Goal: Task Accomplishment & Management: Use online tool/utility

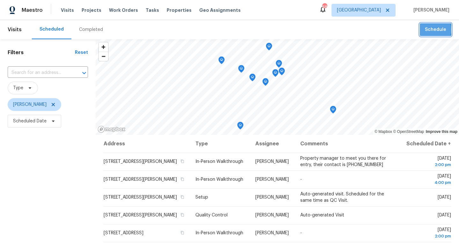
click at [426, 30] on span "Schedule" at bounding box center [434, 30] width 21 height 8
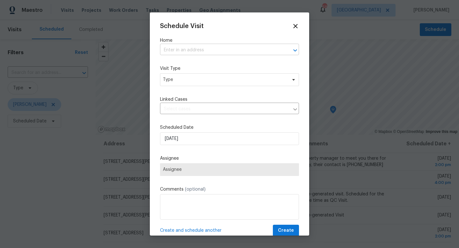
click at [221, 50] on input "text" at bounding box center [220, 50] width 121 height 10
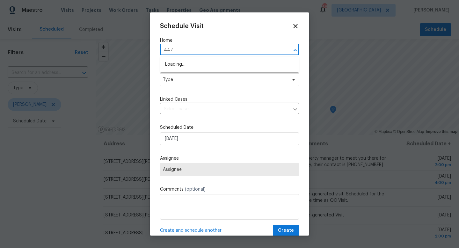
type input "4471"
click at [225, 63] on li "[STREET_ADDRESS][PERSON_NAME]" at bounding box center [229, 64] width 139 height 11
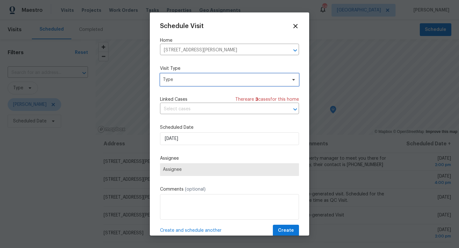
click at [181, 82] on span "Type" at bounding box center [225, 79] width 124 height 6
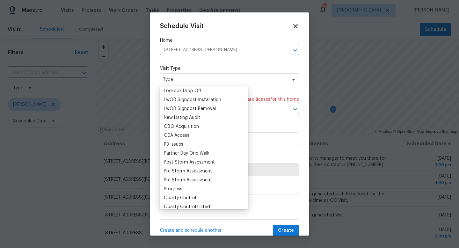
scroll to position [333, 0]
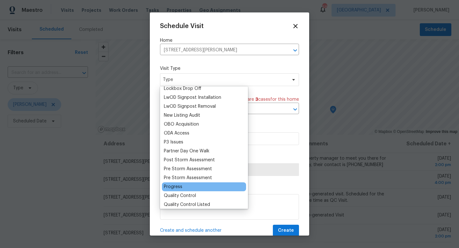
click at [174, 187] on div "Progress" at bounding box center [173, 186] width 18 height 6
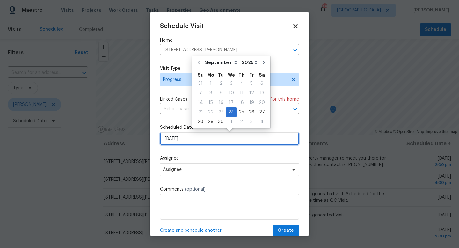
click at [178, 137] on input "[DATE]" at bounding box center [229, 138] width 139 height 13
click at [239, 112] on div "25" at bounding box center [241, 112] width 10 height 9
type input "[DATE]"
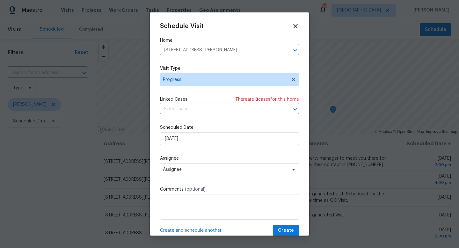
click at [180, 177] on div "Schedule Visit Home [STREET_ADDRESS][PERSON_NAME] ​ Visit Type Progress Linked …" at bounding box center [229, 130] width 139 height 214
click at [180, 172] on span "Assignee" at bounding box center [229, 169] width 139 height 13
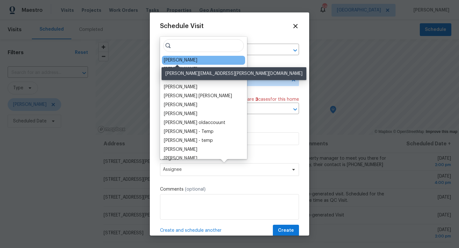
click at [166, 58] on div "[PERSON_NAME]" at bounding box center [180, 60] width 33 height 6
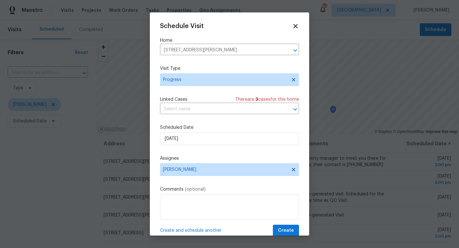
click at [170, 222] on div "Schedule Visit Home [STREET_ADDRESS][PERSON_NAME] ​ Visit Type Progress Linked …" at bounding box center [229, 130] width 139 height 214
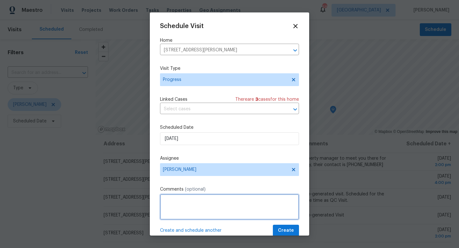
click at [170, 210] on textarea at bounding box center [229, 206] width 139 height 25
type textarea "Walking with GC"
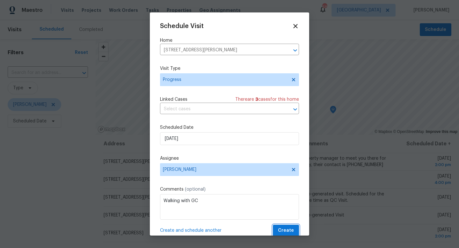
click at [283, 229] on span "Create" at bounding box center [286, 230] width 16 height 8
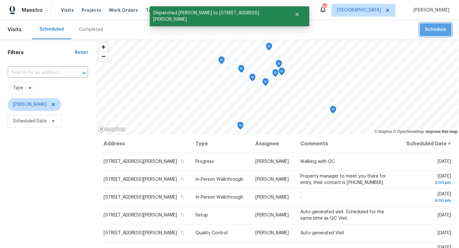
click at [432, 34] on button "Schedule" at bounding box center [435, 29] width 32 height 13
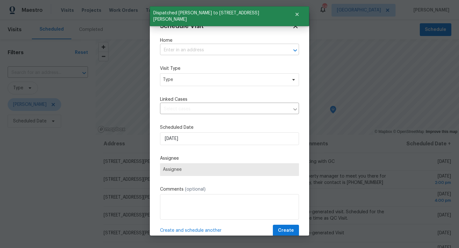
click at [185, 53] on input "text" at bounding box center [220, 50] width 121 height 10
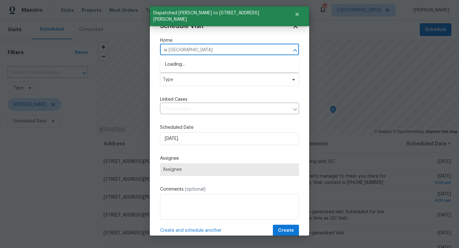
type input "w cherokee"
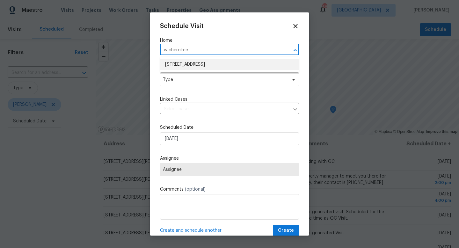
click at [189, 70] on ul "3105 W Cherokee Ave, Tampa, FL 33611" at bounding box center [229, 65] width 139 height 16
click at [188, 67] on li "3105 W Cherokee Ave, Tampa, FL 33611" at bounding box center [229, 64] width 139 height 11
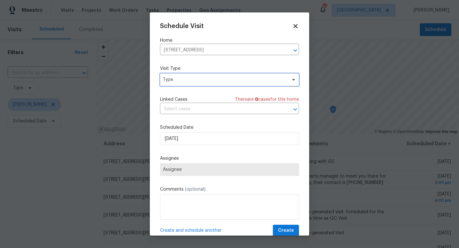
click at [173, 82] on span "Type" at bounding box center [225, 79] width 124 height 6
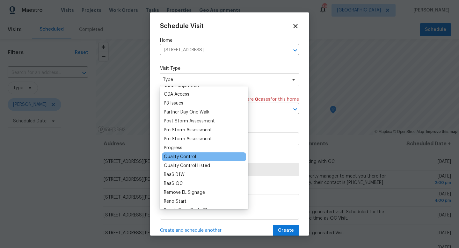
scroll to position [373, 0]
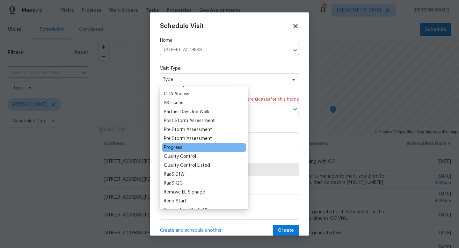
click at [176, 148] on div "Progress" at bounding box center [173, 147] width 18 height 6
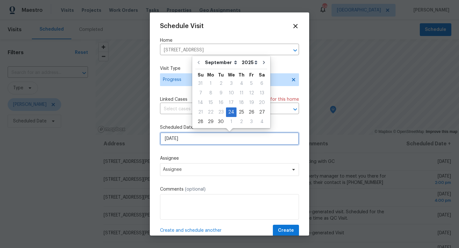
click at [177, 136] on input "9/24/2025" at bounding box center [229, 138] width 139 height 13
click at [239, 112] on div "25" at bounding box center [241, 112] width 10 height 9
type input "9/25/2025"
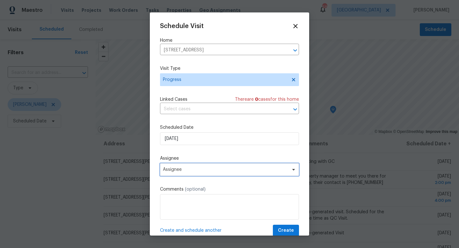
click at [175, 175] on span "Assignee" at bounding box center [229, 169] width 139 height 13
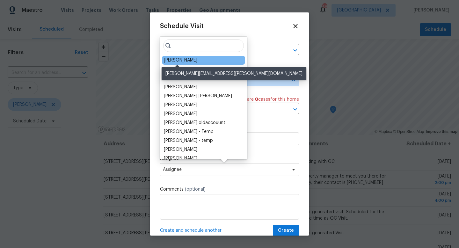
click at [175, 60] on div "[PERSON_NAME]" at bounding box center [180, 60] width 33 height 6
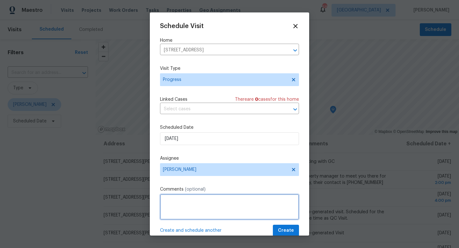
click at [173, 209] on textarea at bounding box center [229, 206] width 139 height 25
type textarea "!"
type textarea "QC'ing GC line items"
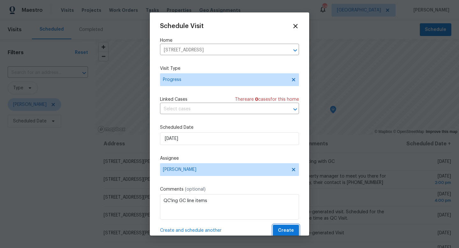
click at [286, 229] on span "Create" at bounding box center [286, 230] width 16 height 8
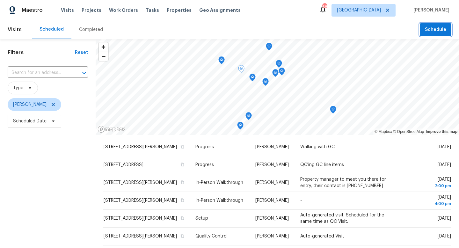
scroll to position [15, 0]
click at [438, 33] on span "Schedule" at bounding box center [434, 30] width 21 height 8
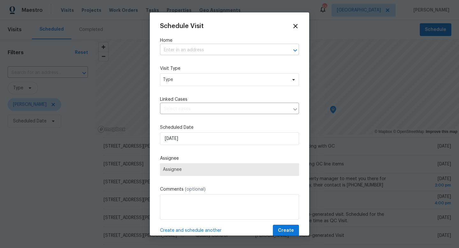
click at [204, 53] on input "text" at bounding box center [220, 50] width 121 height 10
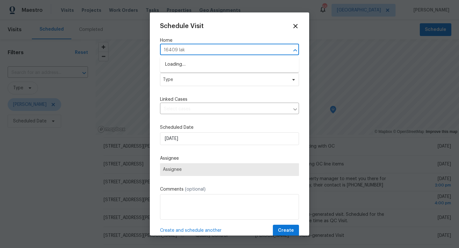
type input "16409 lake"
click at [202, 67] on li "16409 Lake Byrd Dr, Tampa, FL 33618" at bounding box center [229, 64] width 139 height 11
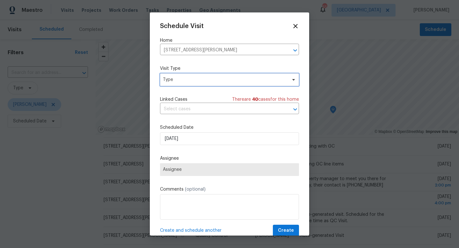
click at [196, 77] on span "Type" at bounding box center [225, 79] width 124 height 6
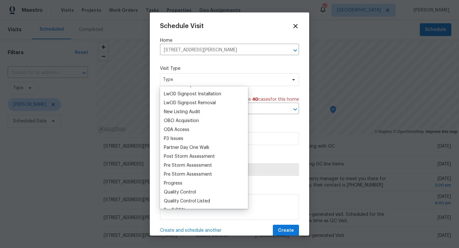
scroll to position [339, 0]
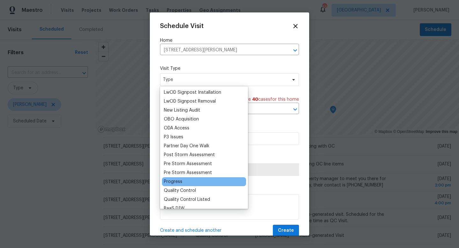
click at [178, 178] on div "Progress" at bounding box center [204, 181] width 84 height 9
click at [172, 182] on div "Progress" at bounding box center [173, 181] width 18 height 6
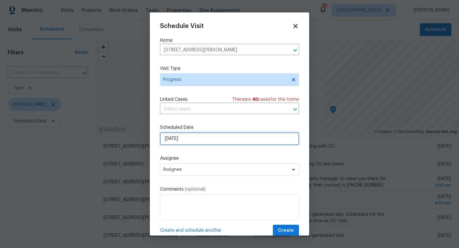
click at [192, 139] on input "9/24/2025" at bounding box center [229, 138] width 139 height 13
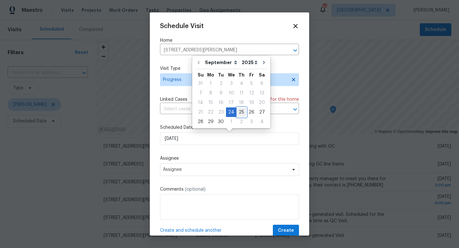
click at [239, 110] on div "25" at bounding box center [241, 112] width 10 height 9
type input "9/25/2025"
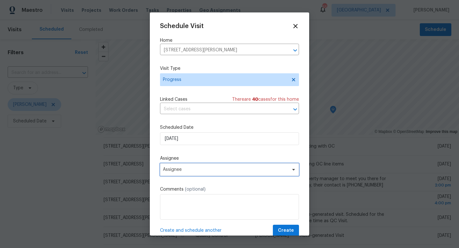
click at [178, 172] on span "Assignee" at bounding box center [225, 169] width 125 height 5
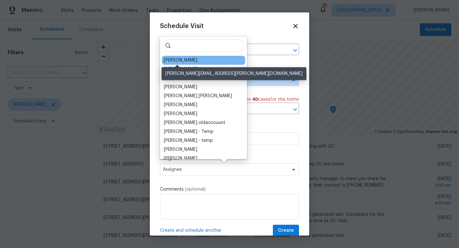
click at [184, 61] on div "[PERSON_NAME]" at bounding box center [180, 60] width 33 height 6
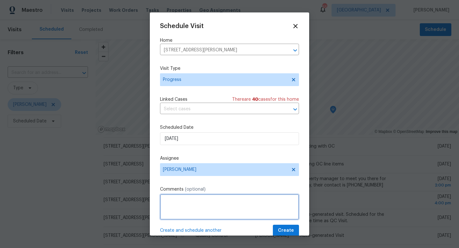
click at [192, 200] on textarea at bounding box center [229, 206] width 139 height 25
type textarea "GC should be completed with everything"
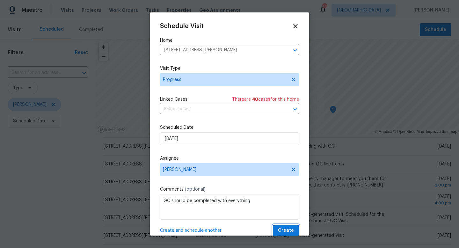
click at [286, 234] on span "Create" at bounding box center [286, 230] width 16 height 8
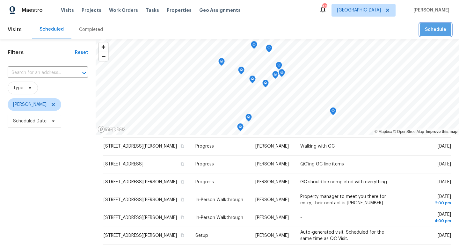
click at [437, 30] on span "Schedule" at bounding box center [434, 30] width 21 height 8
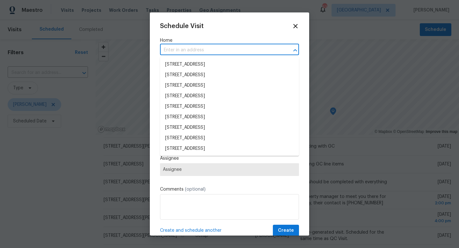
click at [183, 53] on input "text" at bounding box center [220, 50] width 121 height 10
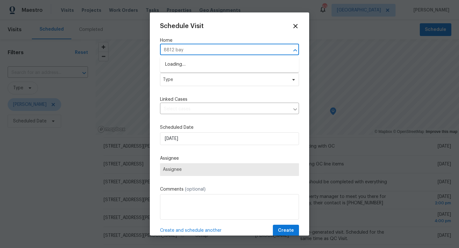
type input "8812 baya"
click at [176, 62] on li "8812 Bayaud Dr, Tampa, FL 33626" at bounding box center [229, 64] width 139 height 11
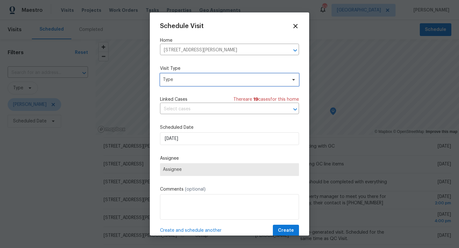
click at [175, 79] on span "Type" at bounding box center [225, 79] width 124 height 6
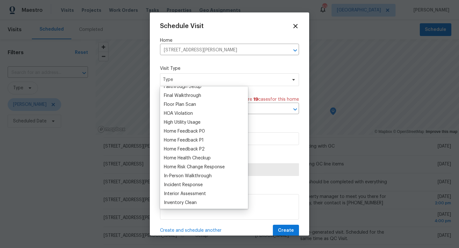
scroll to position [174, 0]
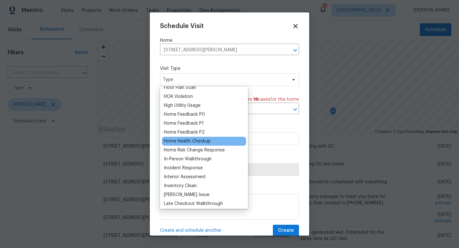
click at [190, 139] on div "Home Health Checkup" at bounding box center [187, 141] width 47 height 6
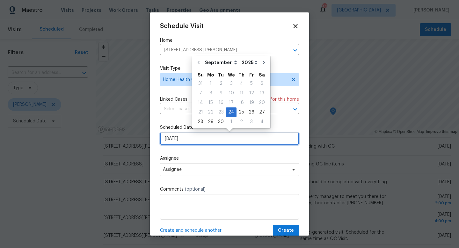
click at [190, 139] on input "9/24/2025" at bounding box center [229, 138] width 139 height 13
click at [239, 110] on div "25" at bounding box center [241, 112] width 10 height 9
type input "9/25/2025"
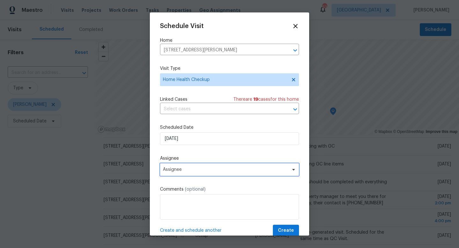
click at [197, 172] on span "Assignee" at bounding box center [225, 169] width 125 height 5
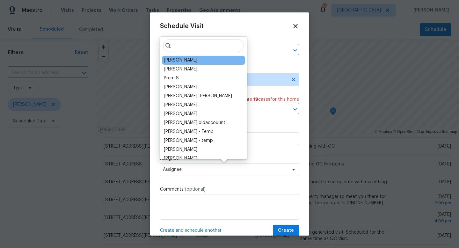
click at [192, 61] on div "[PERSON_NAME]" at bounding box center [203, 60] width 83 height 9
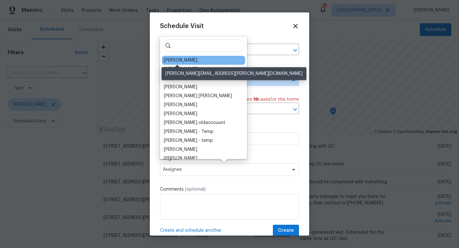
click at [184, 58] on div "[PERSON_NAME]" at bounding box center [180, 60] width 33 height 6
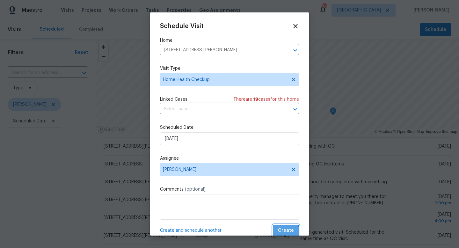
click at [282, 233] on span "Create" at bounding box center [286, 230] width 16 height 8
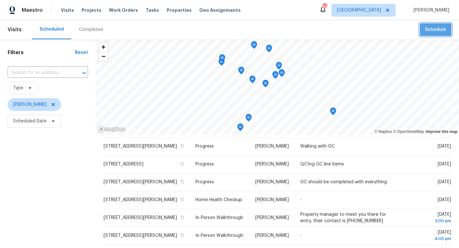
click at [431, 31] on span "Schedule" at bounding box center [434, 30] width 21 height 8
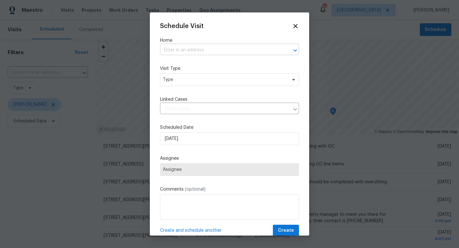
click at [205, 49] on input "text" at bounding box center [220, 50] width 121 height 10
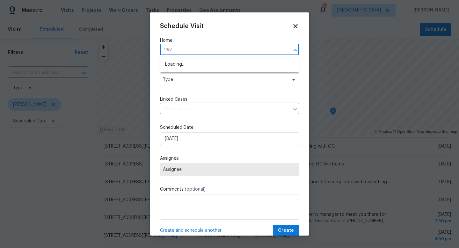
type input "13516"
click at [188, 73] on li "13516 Palmwood Ln, Tampa, FL 33618" at bounding box center [229, 75] width 139 height 11
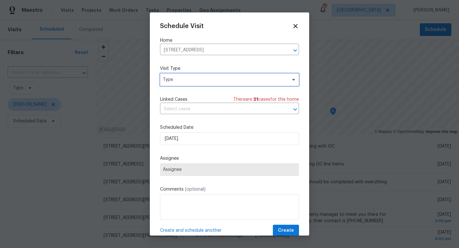
click at [184, 80] on span "Type" at bounding box center [225, 79] width 124 height 6
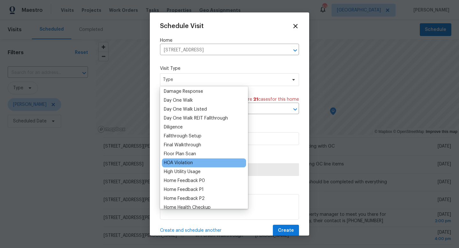
scroll to position [210, 0]
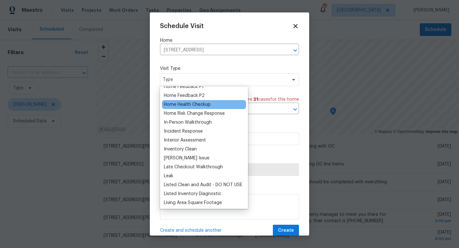
click at [194, 106] on div "Home Health Checkup" at bounding box center [187, 104] width 47 height 6
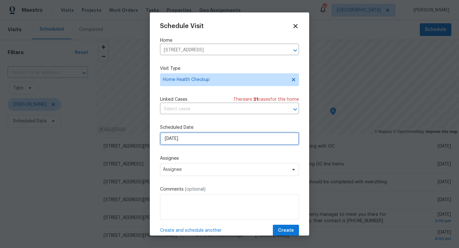
click at [181, 136] on input "9/24/2025" at bounding box center [229, 138] width 139 height 13
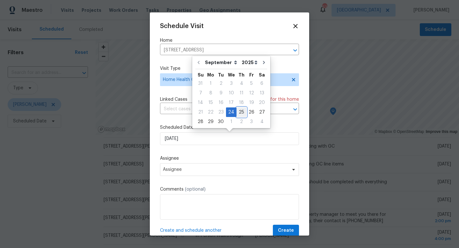
click at [239, 111] on div "25" at bounding box center [241, 112] width 10 height 9
type input "9/25/2025"
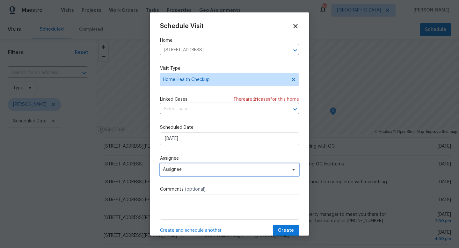
click at [195, 166] on span "Assignee" at bounding box center [229, 169] width 139 height 13
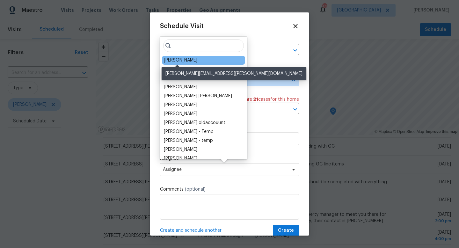
click at [177, 60] on div "[PERSON_NAME]" at bounding box center [180, 60] width 33 height 6
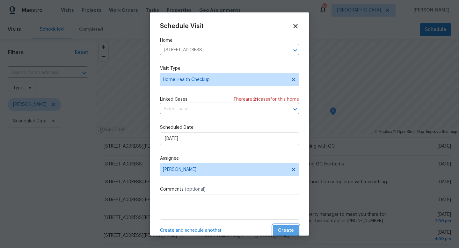
click at [281, 230] on span "Create" at bounding box center [286, 230] width 16 height 8
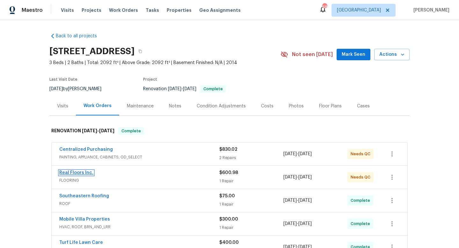
click at [78, 172] on link "Real Floors Inc." at bounding box center [76, 172] width 34 height 4
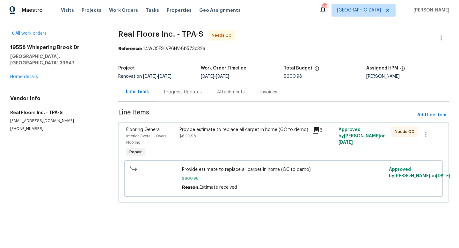
click at [228, 135] on div "Provide estimate to replace all carpet in home (GC to demo) $600.98" at bounding box center [243, 132] width 129 height 13
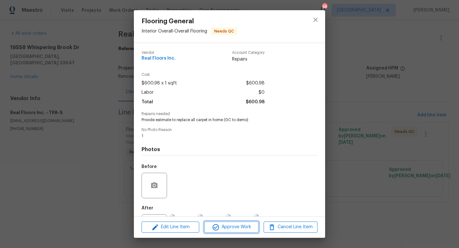
click at [226, 223] on span "Approve Work" at bounding box center [231, 227] width 50 height 8
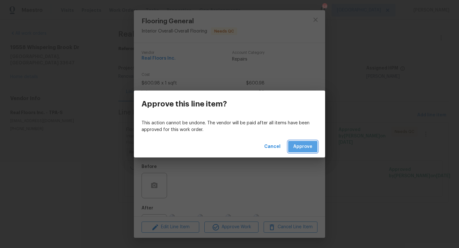
click at [303, 143] on span "Approve" at bounding box center [302, 147] width 19 height 8
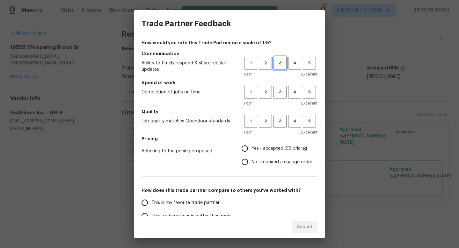
click at [282, 61] on span "3" at bounding box center [280, 63] width 12 height 7
click at [282, 95] on span "3" at bounding box center [280, 92] width 12 height 7
click at [282, 127] on button "3" at bounding box center [279, 121] width 13 height 13
click at [273, 148] on span "Yes - accepted OD pricing" at bounding box center [278, 148] width 55 height 7
click at [251, 148] on input "Yes - accepted OD pricing" at bounding box center [244, 148] width 13 height 13
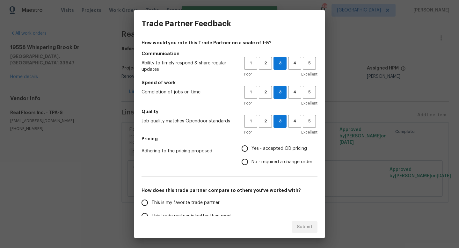
radio input "true"
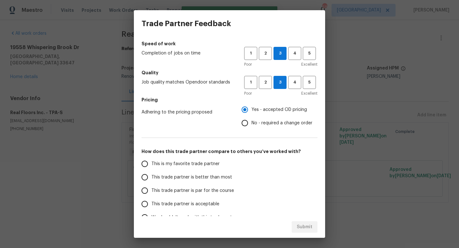
scroll to position [40, 0]
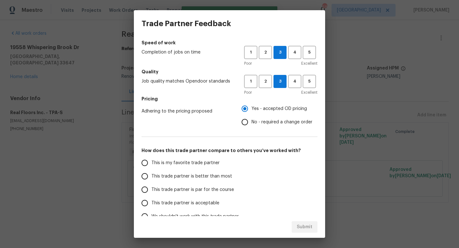
click at [186, 185] on label "This trade partner is par for the course" at bounding box center [188, 189] width 101 height 13
click at [151, 185] on input "This trade partner is par for the course" at bounding box center [144, 189] width 13 height 13
click at [309, 225] on span "Submit" at bounding box center [304, 227] width 16 height 8
radio input "true"
radio input "false"
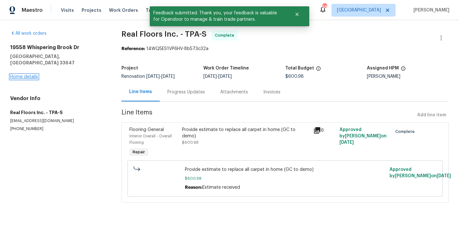
click at [23, 75] on link "Home details" at bounding box center [24, 77] width 28 height 4
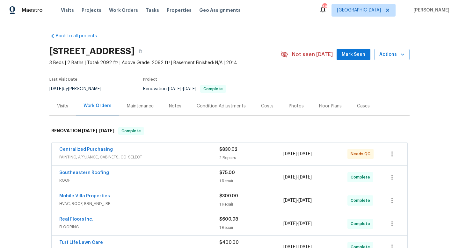
click at [350, 52] on span "Mark Seen" at bounding box center [353, 55] width 24 height 8
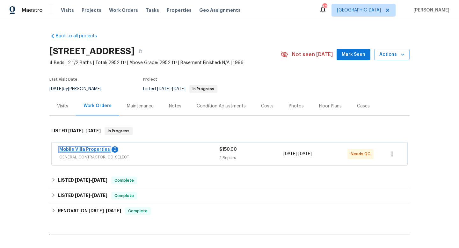
click at [89, 150] on link "Mobile Villa Properties" at bounding box center [84, 149] width 51 height 4
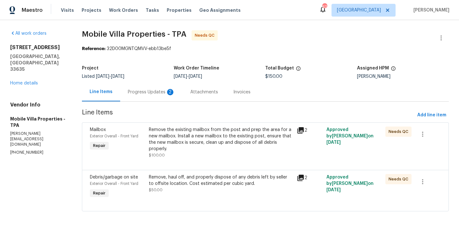
click at [183, 182] on div "Remove, haul off, and properly dispose of any debris left by seller to offsite …" at bounding box center [221, 180] width 144 height 13
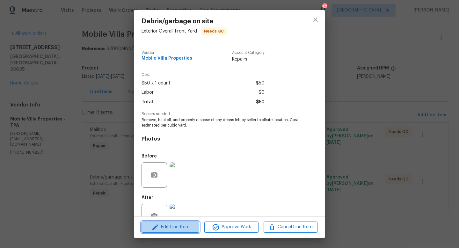
click at [183, 232] on button "Edit Line Item" at bounding box center [170, 226] width 58 height 11
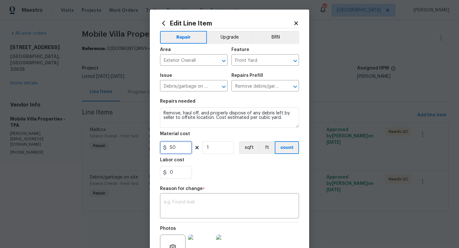
click at [180, 150] on input "50" at bounding box center [176, 147] width 32 height 13
type input "100"
click at [233, 179] on section "Repairs needed Remove, haul off, and properly dispose of any debris left by sel…" at bounding box center [229, 138] width 139 height 87
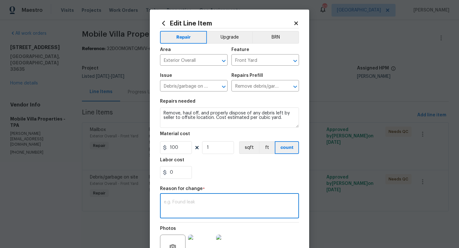
click at [218, 200] on textarea at bounding box center [229, 206] width 131 height 13
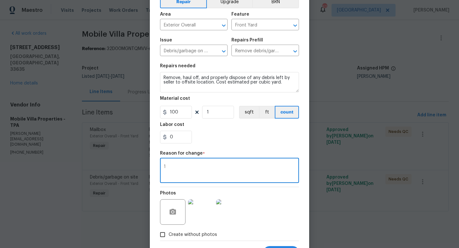
scroll to position [36, 0]
type textarea "1"
click at [273, 247] on button "Submit" at bounding box center [281, 252] width 36 height 13
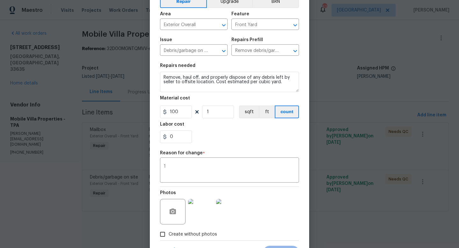
type input "50"
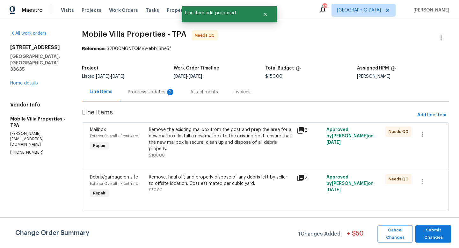
scroll to position [0, 0]
click at [176, 144] on div "Remove the existing mailbox from the post and prep the area for a new mailbox. …" at bounding box center [221, 138] width 144 height 25
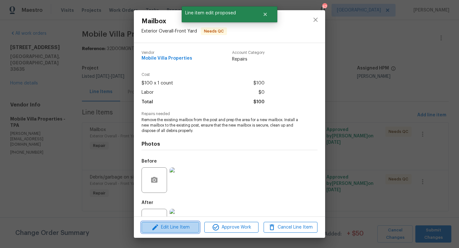
click at [173, 230] on span "Edit Line Item" at bounding box center [170, 227] width 54 height 8
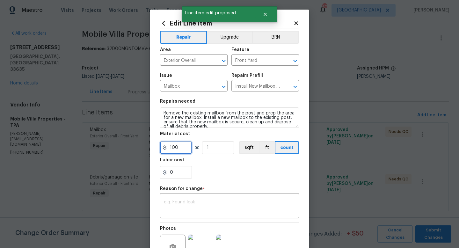
click at [181, 150] on input "100" at bounding box center [176, 147] width 32 height 13
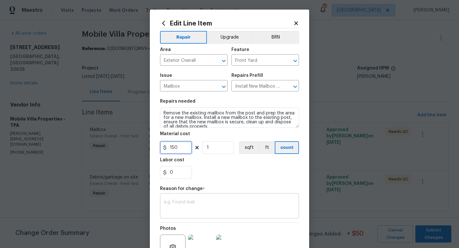
type input "150"
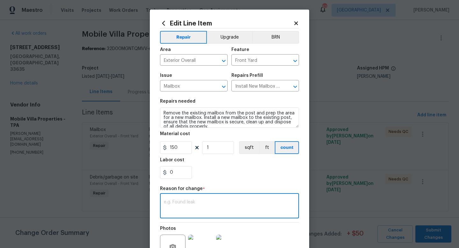
click at [198, 202] on textarea at bounding box center [229, 206] width 131 height 13
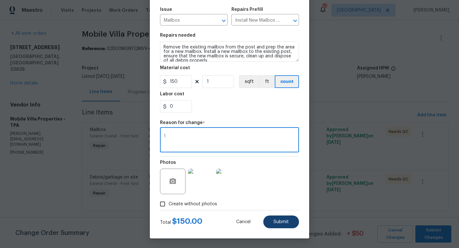
type textarea "1"
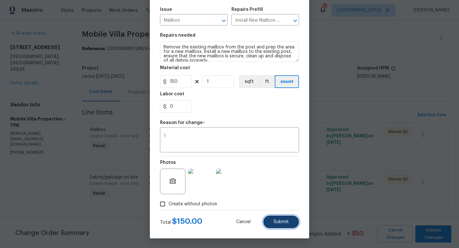
click at [279, 220] on span "Submit" at bounding box center [280, 221] width 15 height 5
type input "100"
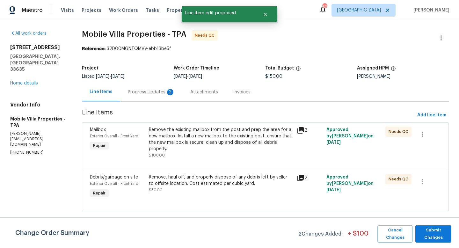
scroll to position [0, 0]
click at [427, 236] on span "Submit Changes" at bounding box center [433, 233] width 30 height 15
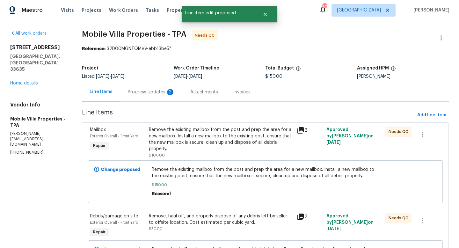
click at [146, 92] on div "Progress Updates 2" at bounding box center [151, 92] width 47 height 6
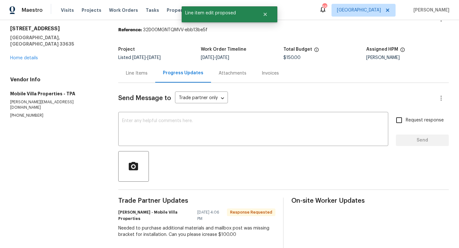
scroll to position [25, 0]
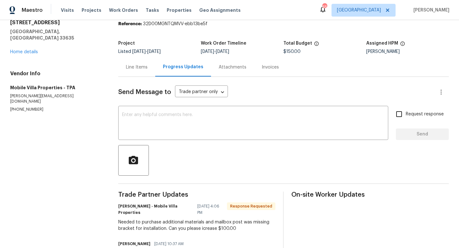
click at [140, 68] on div "Line Items" at bounding box center [137, 67] width 22 height 6
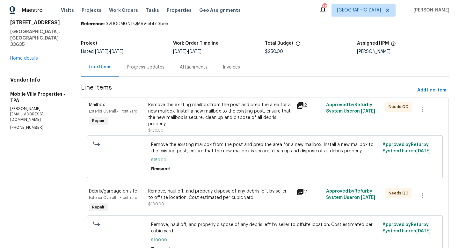
click at [232, 121] on div "Remove the existing mailbox from the post and prep the area for a new mailbox. …" at bounding box center [220, 114] width 144 height 25
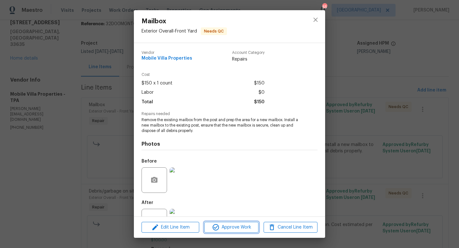
click at [237, 225] on span "Approve Work" at bounding box center [231, 227] width 50 height 8
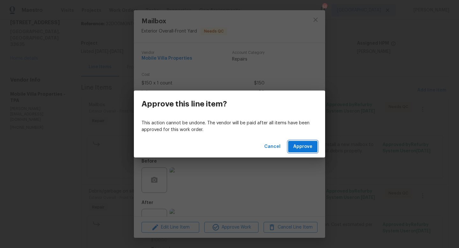
click at [301, 141] on button "Approve" at bounding box center [302, 147] width 29 height 12
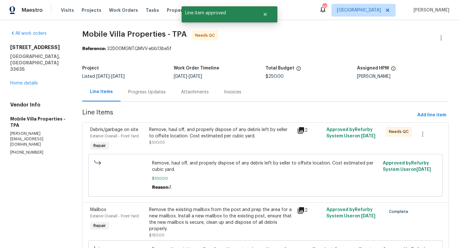
click at [206, 135] on div "Remove, haul off, and properly dispose of any debris left by seller to offsite …" at bounding box center [221, 132] width 144 height 13
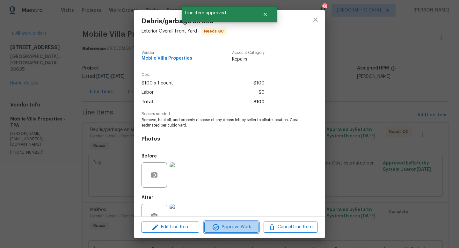
click at [239, 232] on button "Approve Work" at bounding box center [231, 226] width 54 height 11
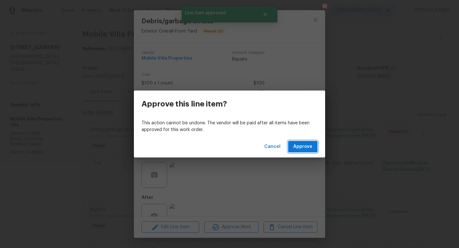
click at [303, 149] on span "Approve" at bounding box center [302, 147] width 19 height 8
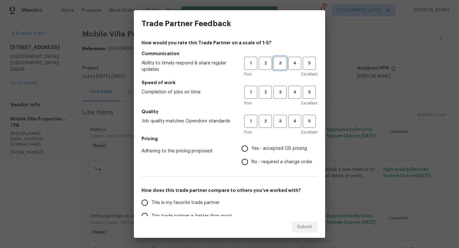
click at [285, 59] on button "3" at bounding box center [279, 63] width 13 height 13
click at [283, 97] on button "3" at bounding box center [279, 92] width 13 height 13
click at [283, 133] on div "Poor Excellent" at bounding box center [280, 132] width 73 height 6
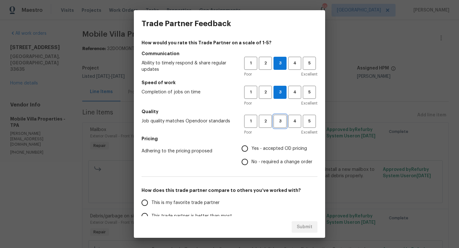
click at [283, 123] on span "3" at bounding box center [280, 121] width 12 height 7
click at [268, 142] on label "Yes - accepted OD pricing" at bounding box center [275, 148] width 74 height 13
click at [251, 142] on input "Yes - accepted OD pricing" at bounding box center [244, 148] width 13 height 13
radio input "true"
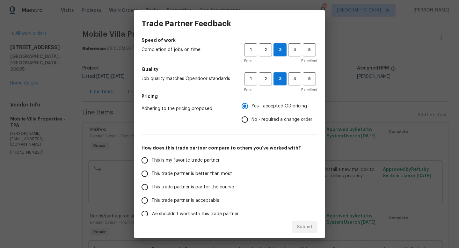
scroll to position [44, 0]
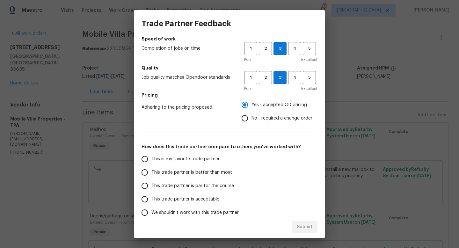
click at [182, 186] on span "This trade partner is par for the course" at bounding box center [192, 185] width 82 height 7
click at [151, 186] on input "This trade partner is par for the course" at bounding box center [144, 185] width 13 height 13
click at [309, 228] on span "Submit" at bounding box center [304, 227] width 16 height 8
radio input "true"
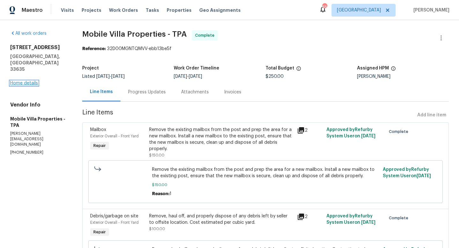
click at [29, 81] on link "Home details" at bounding box center [24, 83] width 28 height 4
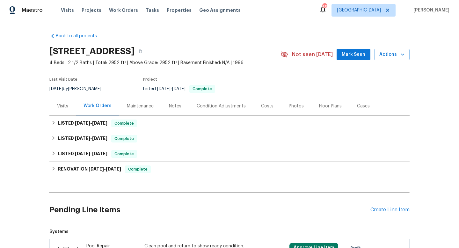
click at [346, 56] on span "Mark Seen" at bounding box center [353, 55] width 24 height 8
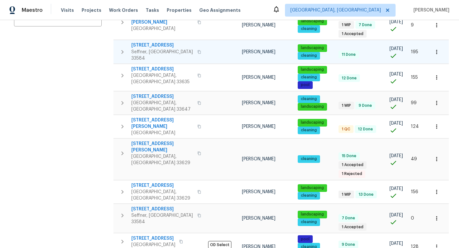
scroll to position [160, 0]
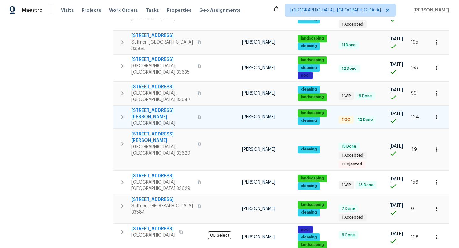
click at [159, 107] on span "8812 Bayaud Dr" at bounding box center [162, 113] width 62 height 13
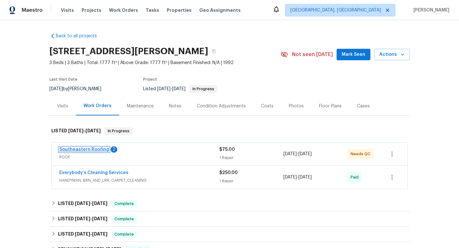
click at [93, 150] on link "Southeastern Roofing" at bounding box center [84, 149] width 50 height 4
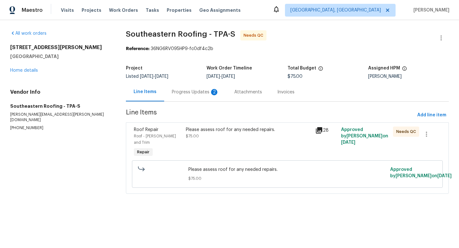
click at [182, 97] on div "Progress Updates 2" at bounding box center [195, 91] width 62 height 19
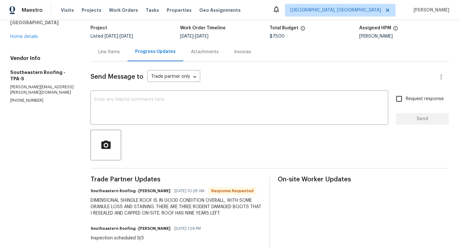
scroll to position [41, 0]
click at [110, 54] on div "Line Items" at bounding box center [109, 51] width 22 height 6
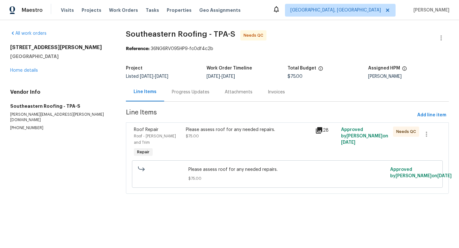
click at [212, 135] on div "Please assess roof for any needed repairs. $75.00" at bounding box center [248, 132] width 125 height 13
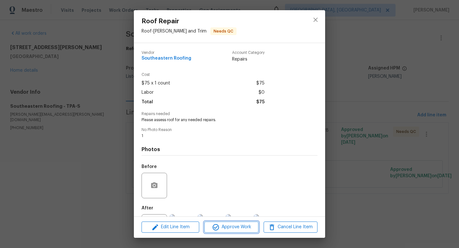
click at [233, 226] on span "Approve Work" at bounding box center [231, 227] width 50 height 8
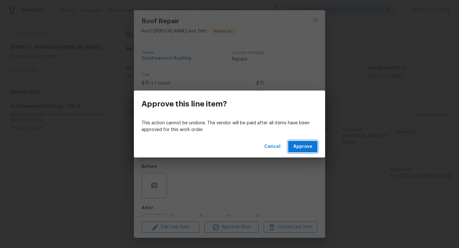
click at [302, 148] on span "Approve" at bounding box center [302, 147] width 19 height 8
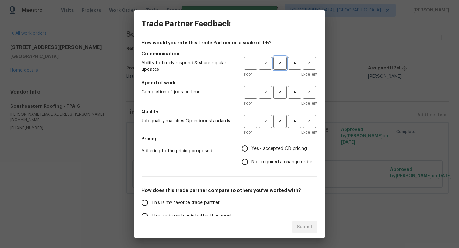
click at [283, 66] on span "3" at bounding box center [280, 63] width 12 height 7
click at [283, 95] on span "3" at bounding box center [280, 92] width 12 height 7
click at [279, 119] on span "3" at bounding box center [280, 121] width 12 height 7
click at [253, 151] on span "Yes - accepted OD pricing" at bounding box center [278, 148] width 55 height 7
click at [251, 151] on input "Yes - accepted OD pricing" at bounding box center [244, 148] width 13 height 13
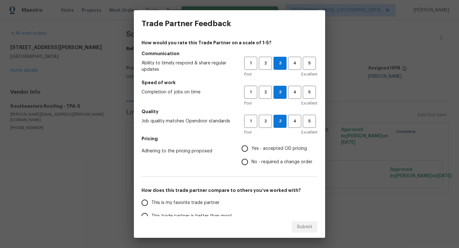
radio input "true"
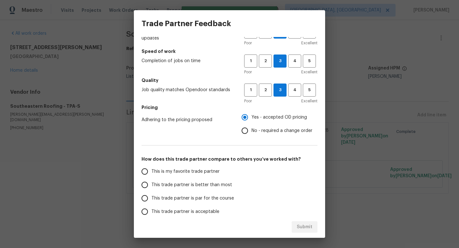
scroll to position [41, 0]
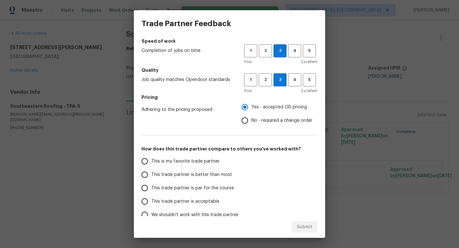
click at [191, 191] on span "This trade partner is par for the course" at bounding box center [192, 188] width 82 height 7
click at [151, 191] on input "This trade partner is par for the course" at bounding box center [144, 187] width 13 height 13
click at [309, 225] on span "Submit" at bounding box center [304, 227] width 16 height 8
radio input "true"
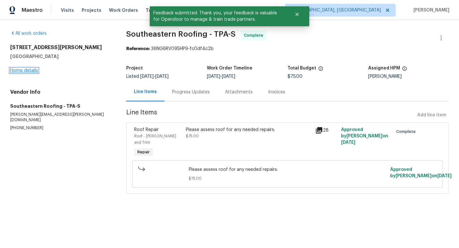
click at [24, 70] on link "Home details" at bounding box center [24, 70] width 28 height 4
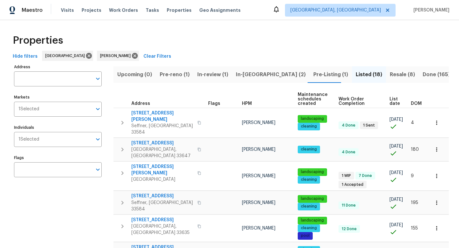
click at [414, 106] on th "DOM" at bounding box center [419, 99] width 22 height 18
click at [415, 104] on span "DOM" at bounding box center [415, 103] width 11 height 4
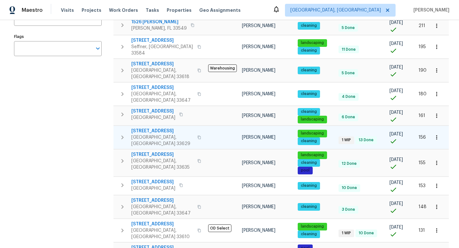
scroll to position [136, 0]
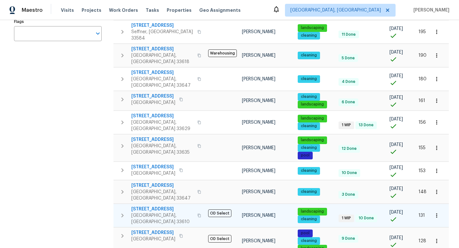
click at [172, 206] on span "[STREET_ADDRESS]" at bounding box center [162, 209] width 62 height 6
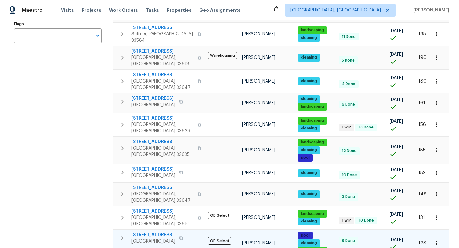
scroll to position [121, 0]
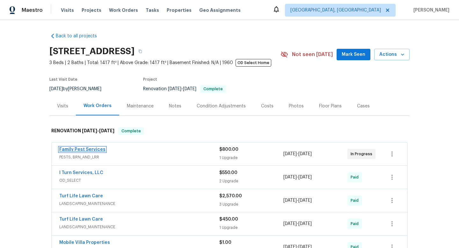
click at [91, 149] on link "Family Pest Services" at bounding box center [82, 149] width 46 height 4
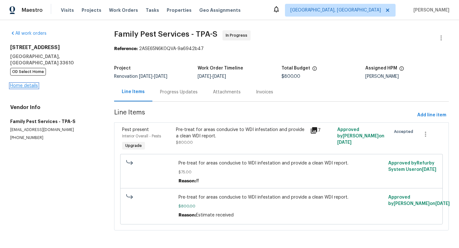
click at [27, 83] on link "Home details" at bounding box center [24, 85] width 28 height 4
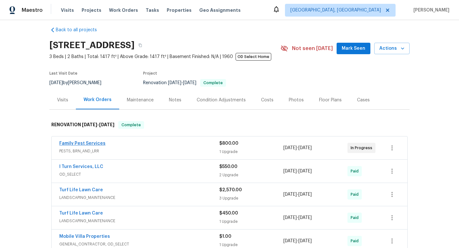
scroll to position [3, 0]
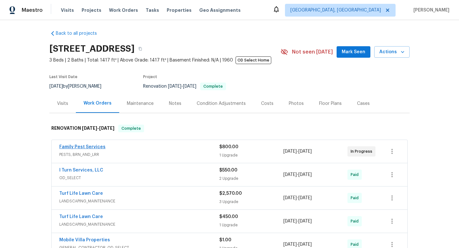
click at [90, 151] on div "Family Pest Services" at bounding box center [139, 148] width 160 height 8
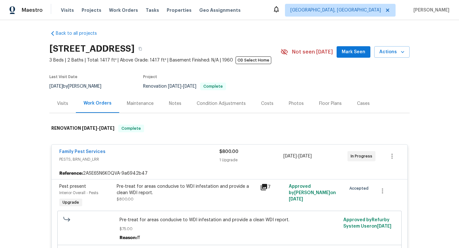
click at [158, 196] on div "Pre-treat for areas conducive to WDI infestation and provide a clean WDI report…" at bounding box center [186, 192] width 139 height 19
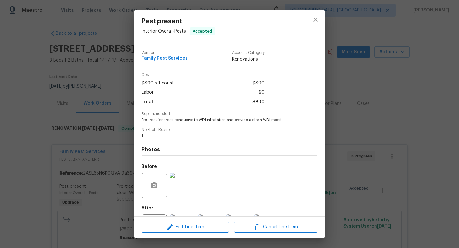
click at [82, 182] on div "Pest present Interior Overall - Pests Accepted Vendor Family Pest Services Acco…" at bounding box center [229, 124] width 459 height 248
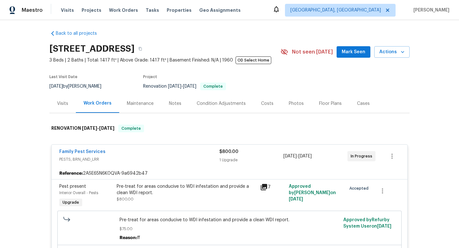
click at [83, 147] on div "Family Pest Services PESTS, BRN_AND_LRR $800.00 1 Upgrade [DATE] - [DATE] In Pr…" at bounding box center [229, 156] width 355 height 23
click at [83, 148] on span "Family Pest Services" at bounding box center [82, 151] width 46 height 6
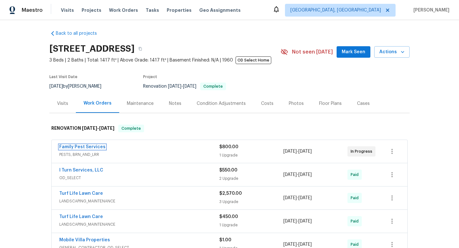
click at [83, 148] on link "Family Pest Services" at bounding box center [82, 147] width 46 height 4
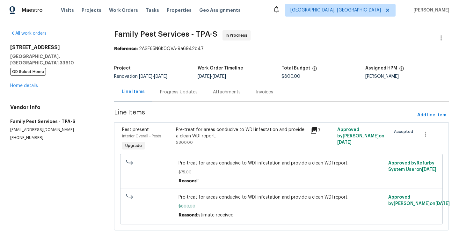
click at [177, 94] on div "Progress Updates" at bounding box center [179, 92] width 38 height 6
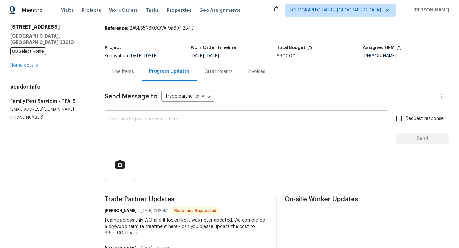
scroll to position [21, 0]
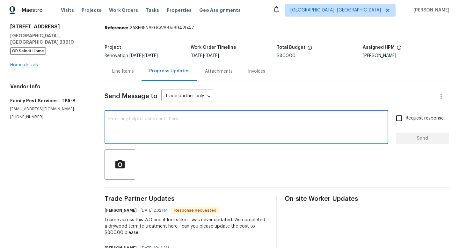
click at [175, 133] on textarea at bounding box center [246, 128] width 276 height 22
type textarea "Can you please close out this WO on your end?"
click at [398, 117] on input "Request response" at bounding box center [398, 117] width 13 height 13
checkbox input "true"
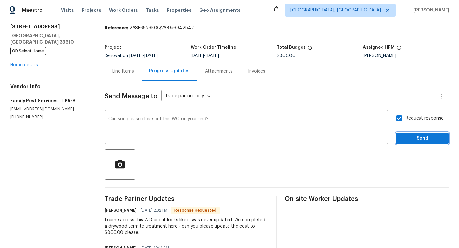
click at [404, 139] on span "Send" at bounding box center [422, 138] width 43 height 8
